Goal: Task Accomplishment & Management: Use online tool/utility

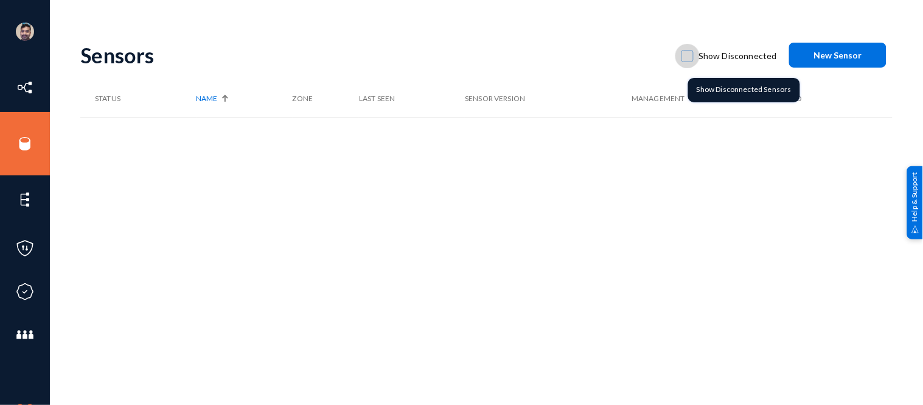
click at [691, 58] on span at bounding box center [688, 56] width 12 height 12
click at [688, 61] on input "Show Disconnected" at bounding box center [687, 61] width 1 height 1
checkbox input "true"
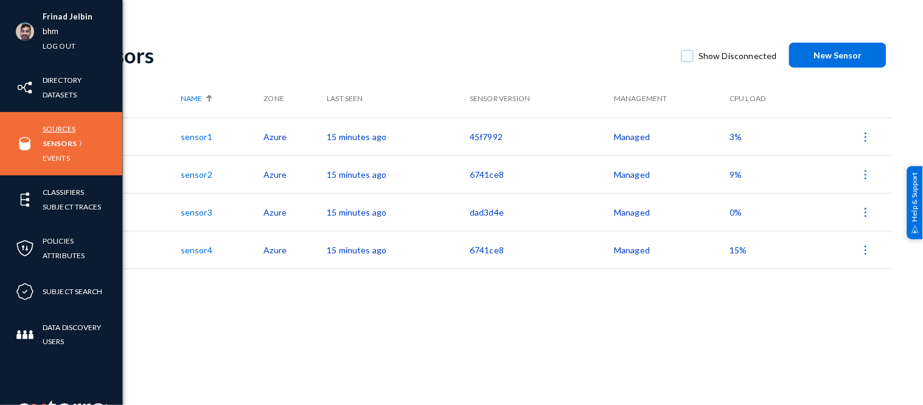
click at [64, 130] on link "Sources" at bounding box center [59, 129] width 33 height 14
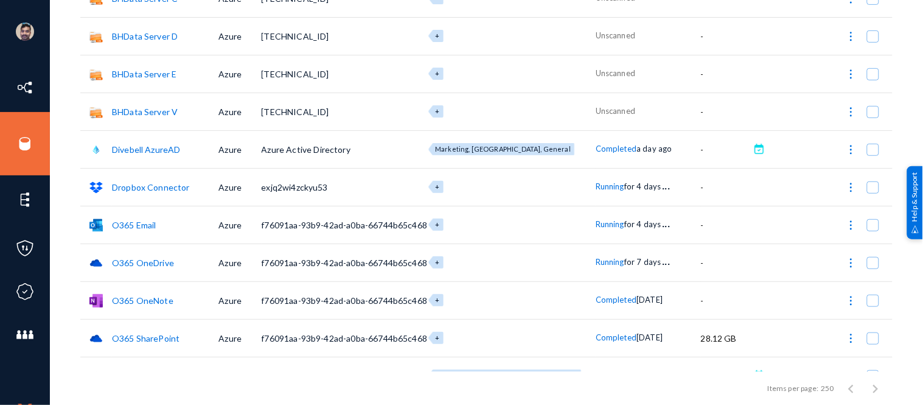
scroll to position [161, 0]
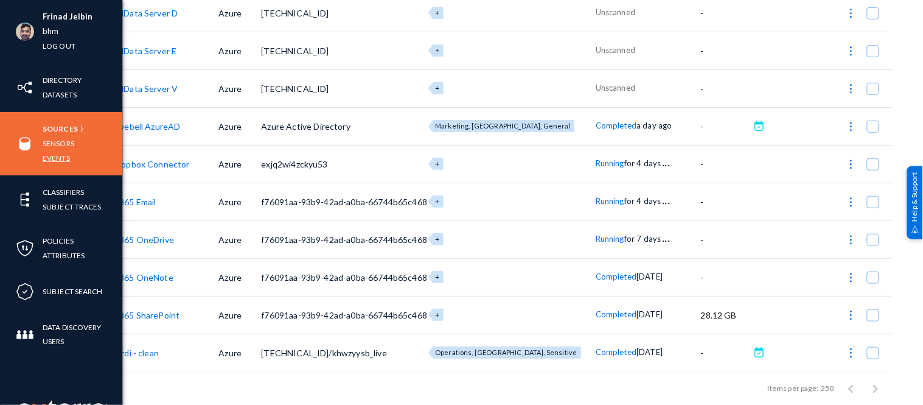
click at [54, 158] on link "Events" at bounding box center [56, 158] width 27 height 14
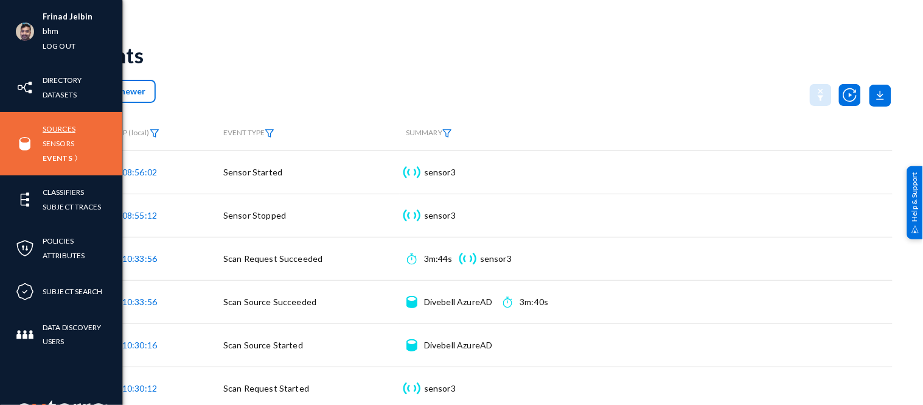
click at [63, 126] on link "Sources" at bounding box center [59, 129] width 33 height 14
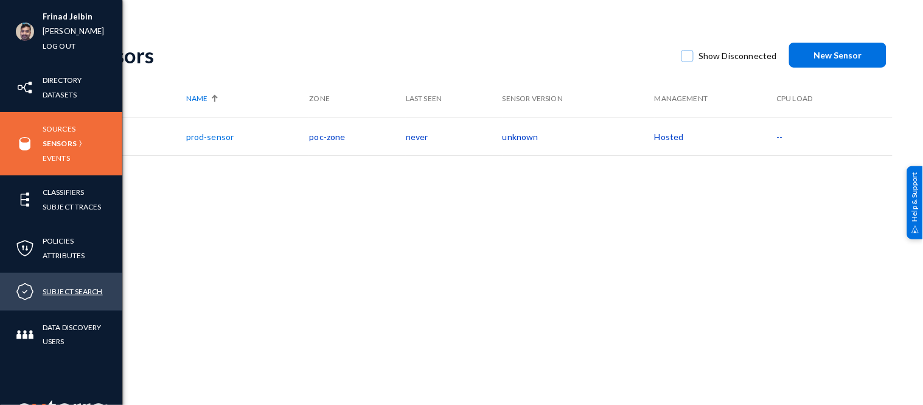
click at [70, 287] on link "Subject Search" at bounding box center [73, 291] width 60 height 14
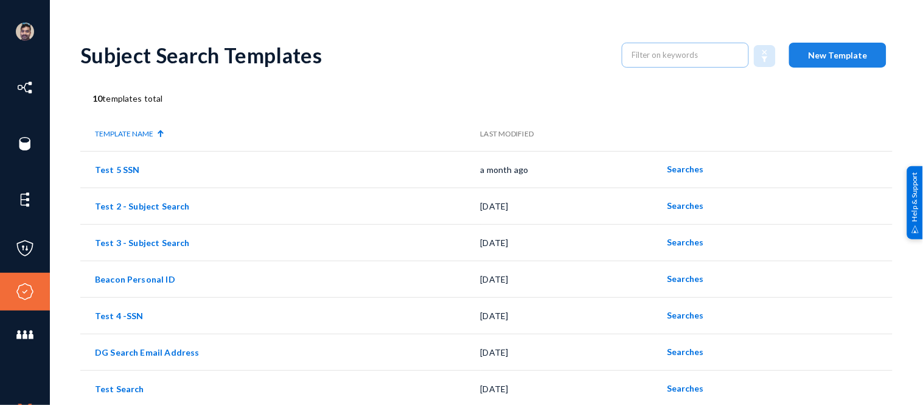
click at [811, 60] on button "New Template" at bounding box center [837, 55] width 97 height 25
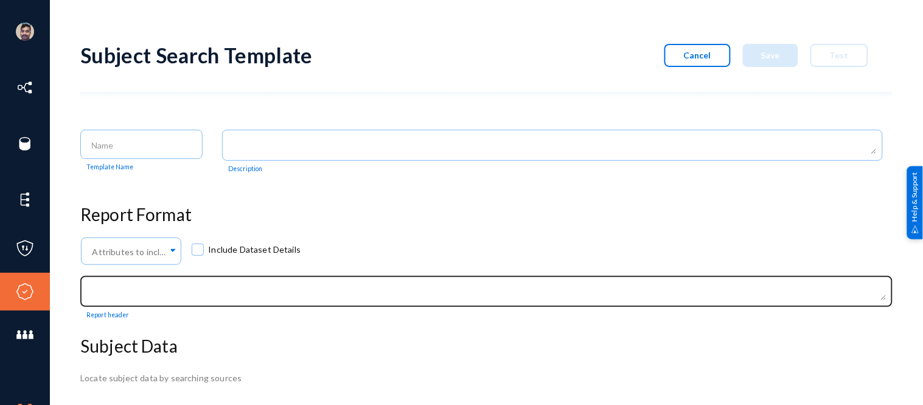
scroll to position [82, 0]
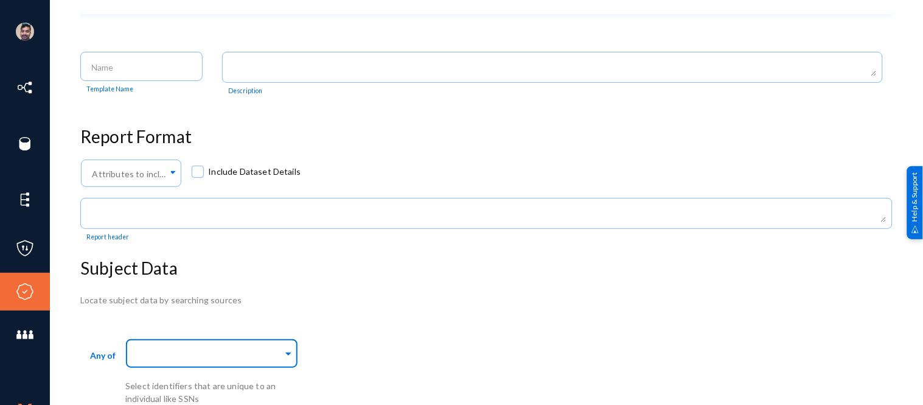
click at [223, 355] on input "text" at bounding box center [209, 355] width 148 height 12
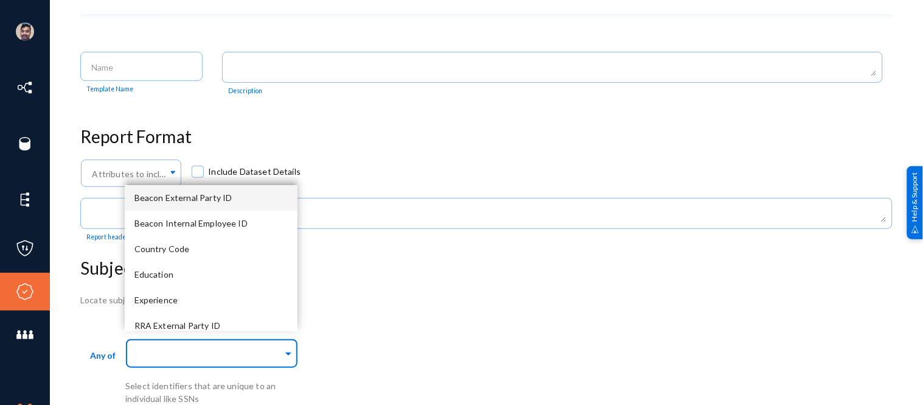
click at [288, 352] on span at bounding box center [288, 352] width 11 height 13
click at [192, 248] on div "Country Code" at bounding box center [211, 249] width 173 height 26
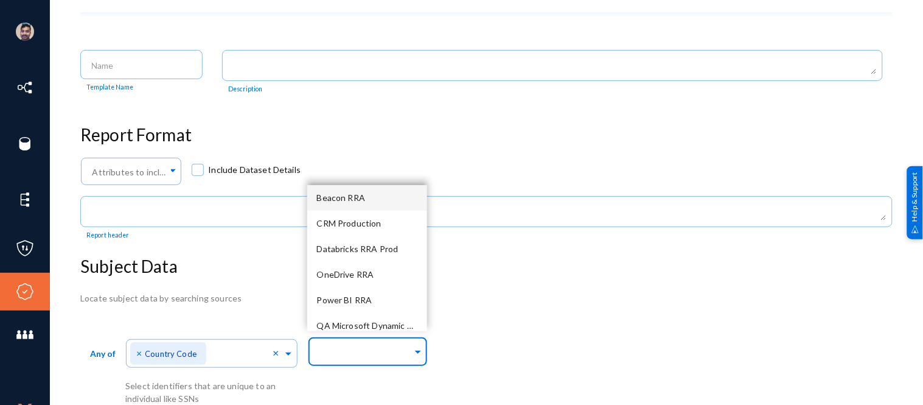
click at [341, 355] on input "text" at bounding box center [365, 354] width 95 height 12
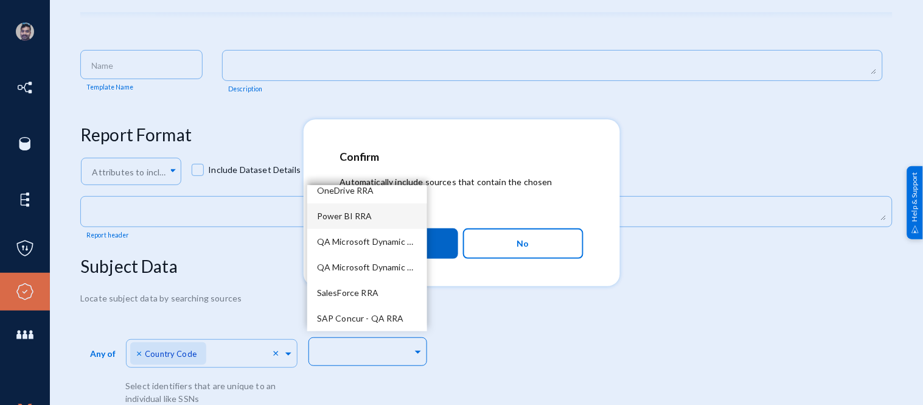
scroll to position [108, 0]
click at [489, 161] on h2 "Confirm" at bounding box center [461, 156] width 243 height 13
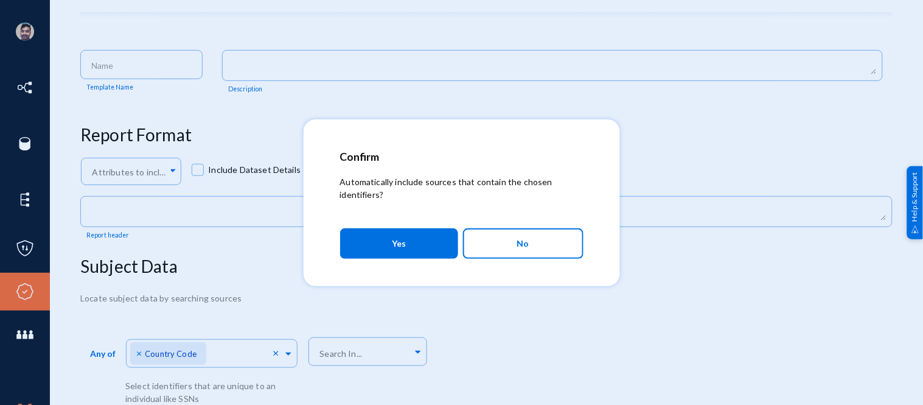
click at [415, 246] on button "Yes" at bounding box center [399, 243] width 118 height 30
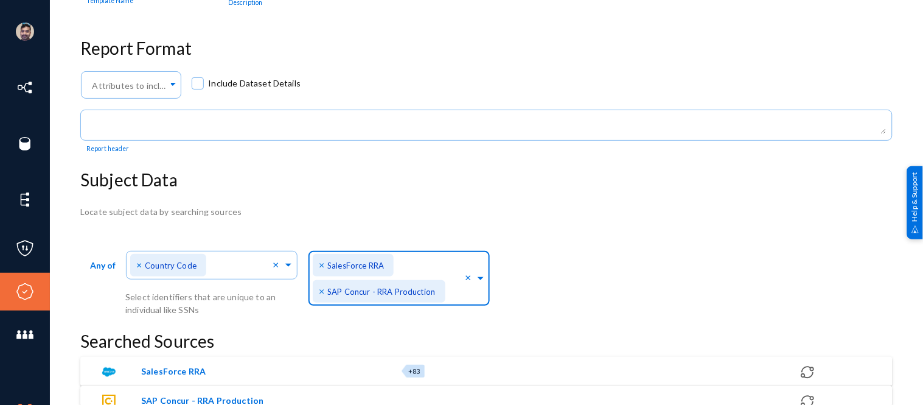
scroll to position [173, 0]
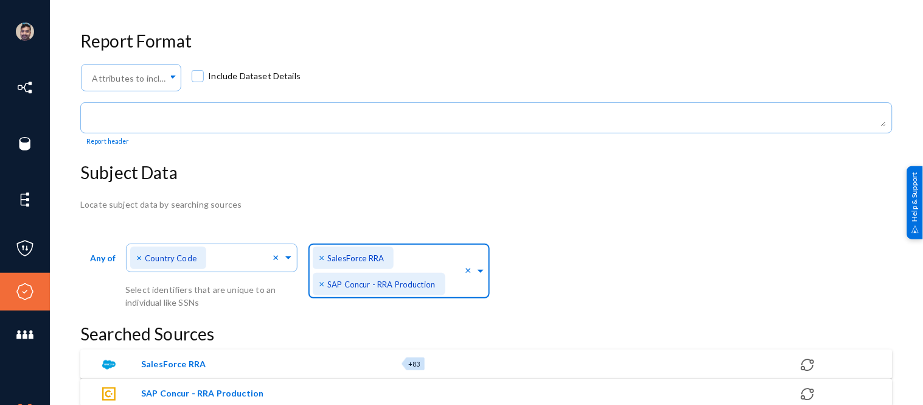
click at [481, 273] on span at bounding box center [480, 269] width 11 height 13
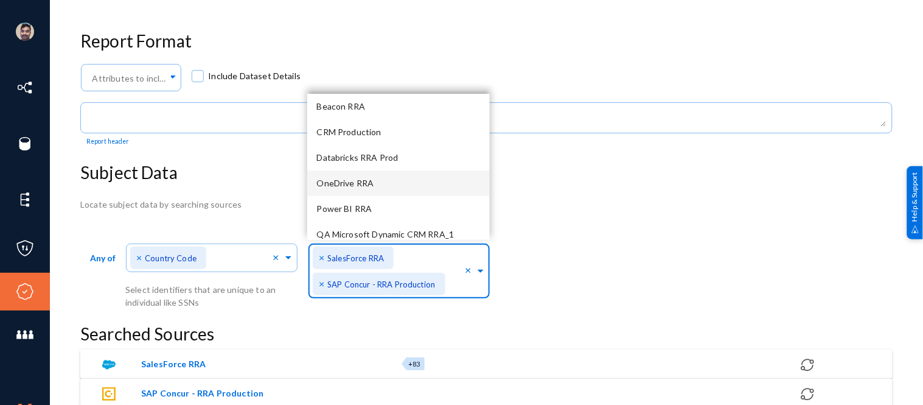
click at [379, 179] on div "OneDrive RRA" at bounding box center [398, 183] width 183 height 26
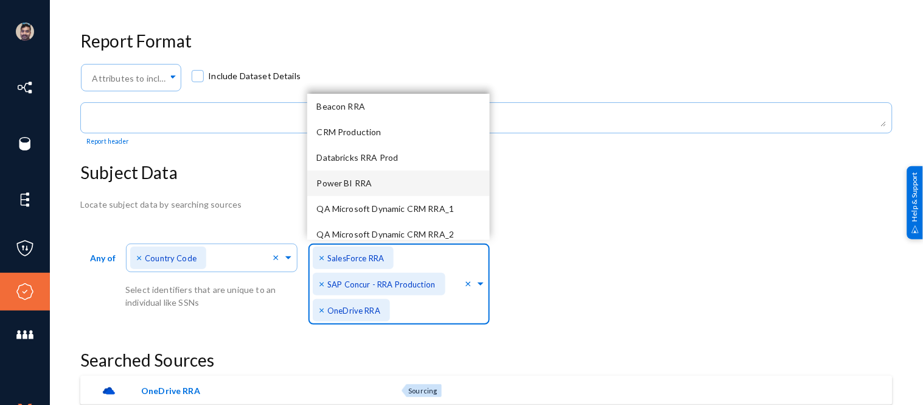
scroll to position [32, 0]
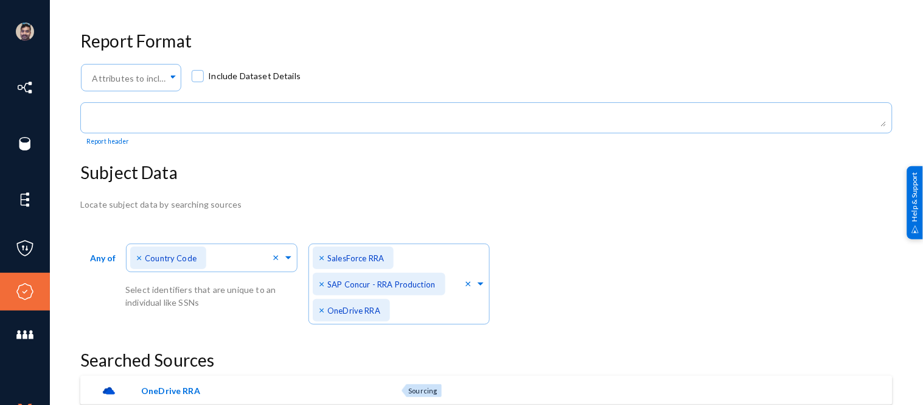
click at [580, 216] on div "Locate subject data by searching sources Any of Direct Identifiers... × Country…" at bounding box center [486, 330] width 812 height 265
click at [482, 284] on span at bounding box center [480, 282] width 11 height 13
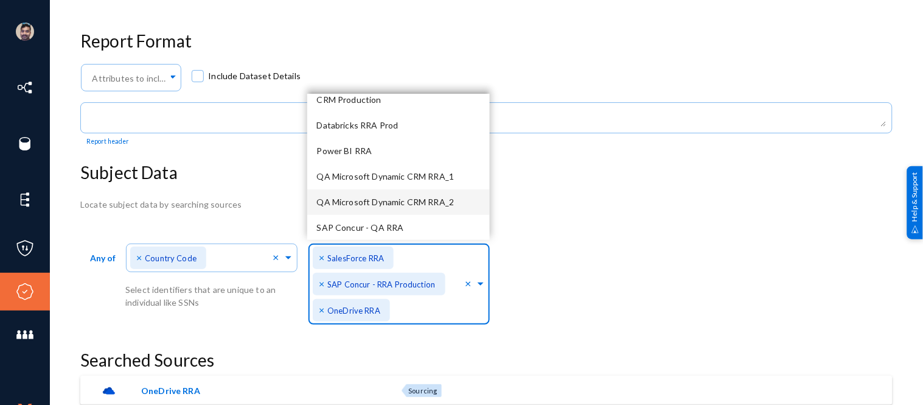
click at [546, 220] on div "Locate subject data by searching sources Any of Direct Identifiers... × Country…" at bounding box center [486, 330] width 812 height 265
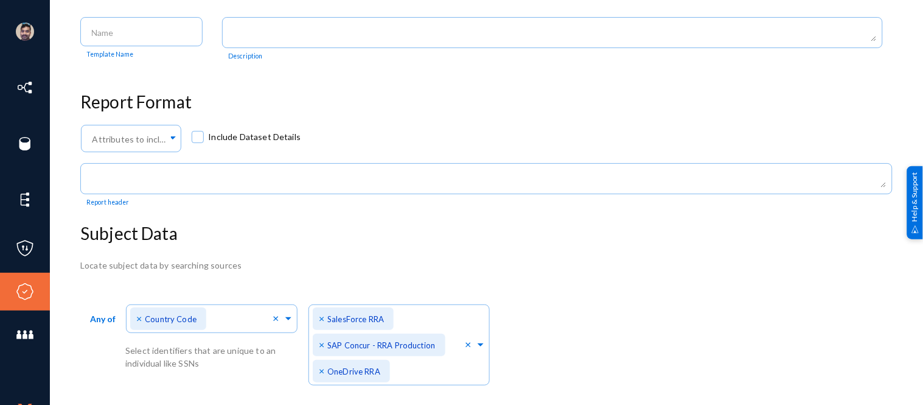
scroll to position [112, 0]
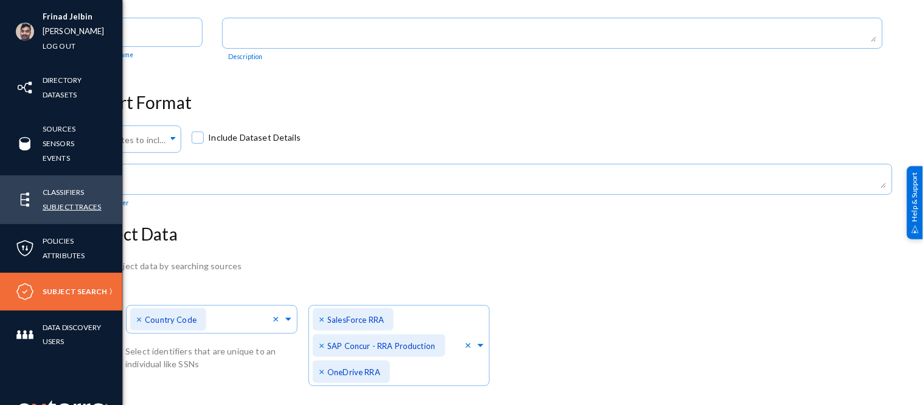
click at [63, 208] on link "Subject Traces" at bounding box center [72, 207] width 59 height 14
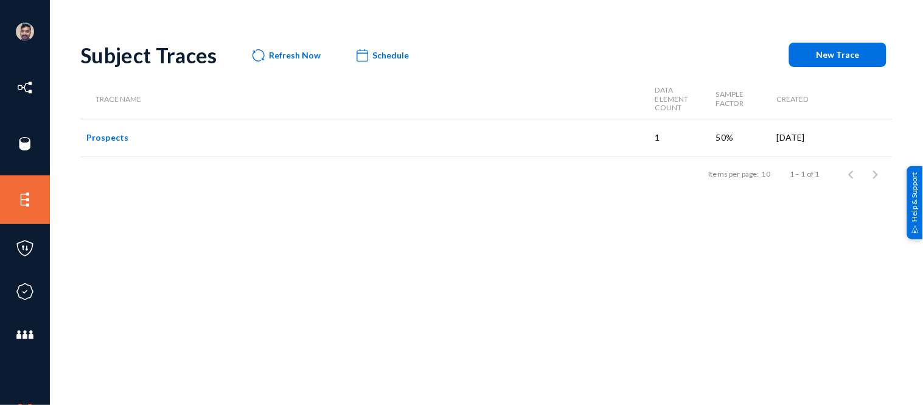
click at [835, 55] on span "New Trace" at bounding box center [838, 54] width 43 height 10
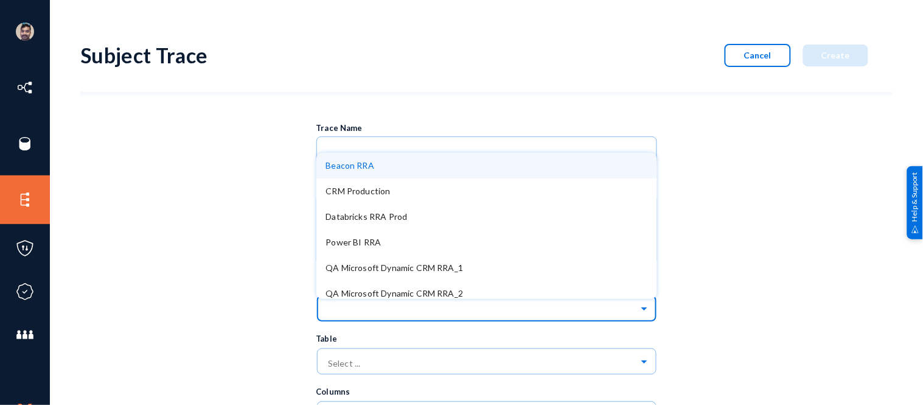
click at [393, 317] on input "text" at bounding box center [493, 308] width 329 height 21
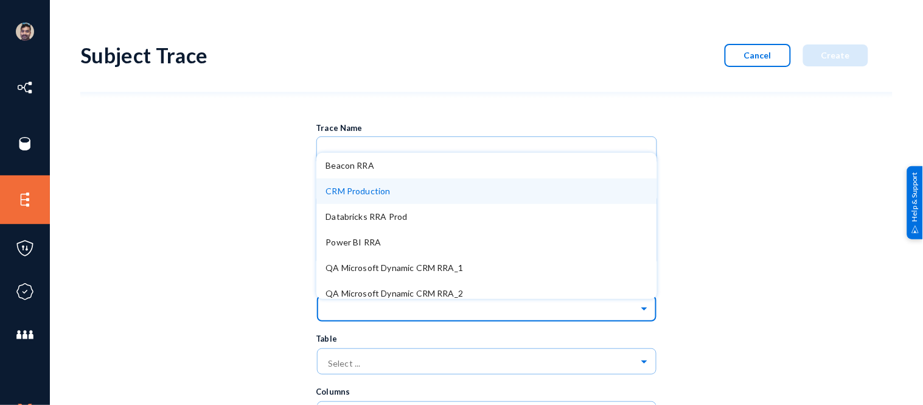
click at [753, 55] on span "Cancel" at bounding box center [757, 55] width 27 height 10
